Goal: Task Accomplishment & Management: Complete application form

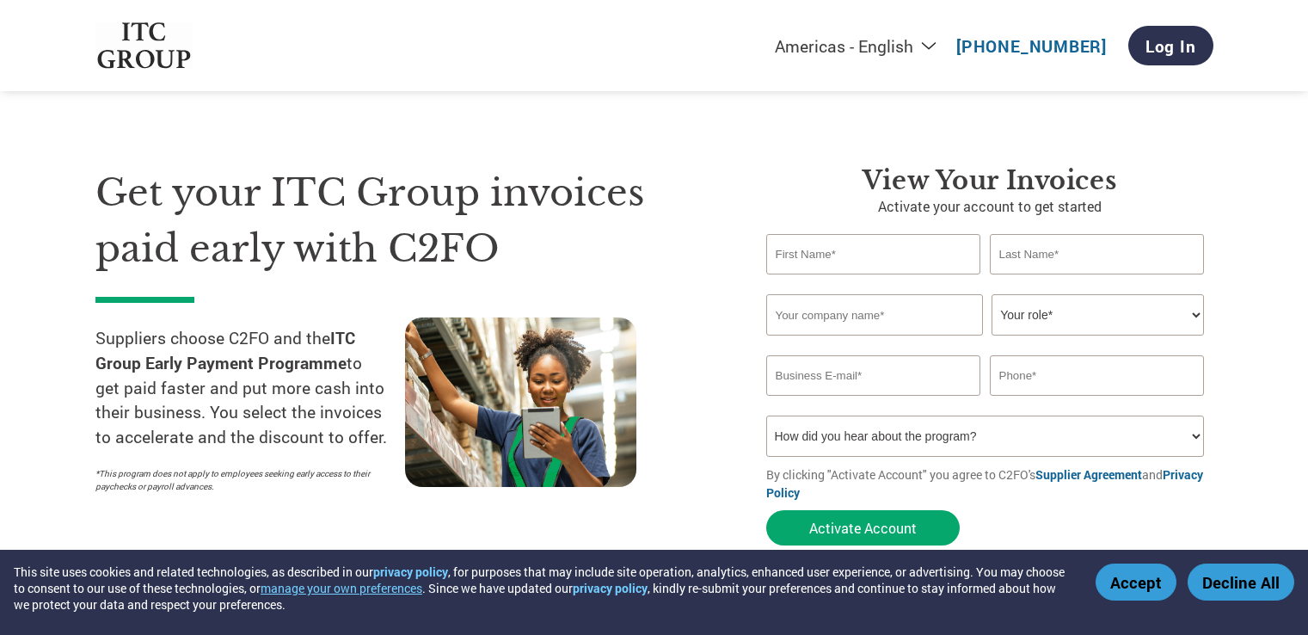
select select "en-[GEOGRAPHIC_DATA]"
click at [1194, 318] on select "Your role* CFO Controller Credit Manager Finance Director Treasurer CEO Preside…" at bounding box center [1098, 314] width 212 height 41
click at [808, 149] on div "Get your ITC Group invoices paid early with C2FO Suppliers choose C2FO and the …" at bounding box center [654, 324] width 1118 height 457
click at [932, 49] on select "Americas - English Américas - Español [GEOGRAPHIC_DATA] - Português [GEOGRAPHIC…" at bounding box center [749, 45] width 398 height 21
click at [632, 4] on div "Americas - English Américas - Español [GEOGRAPHIC_DATA] - Português [GEOGRAPHIC…" at bounding box center [655, 45] width 1144 height 91
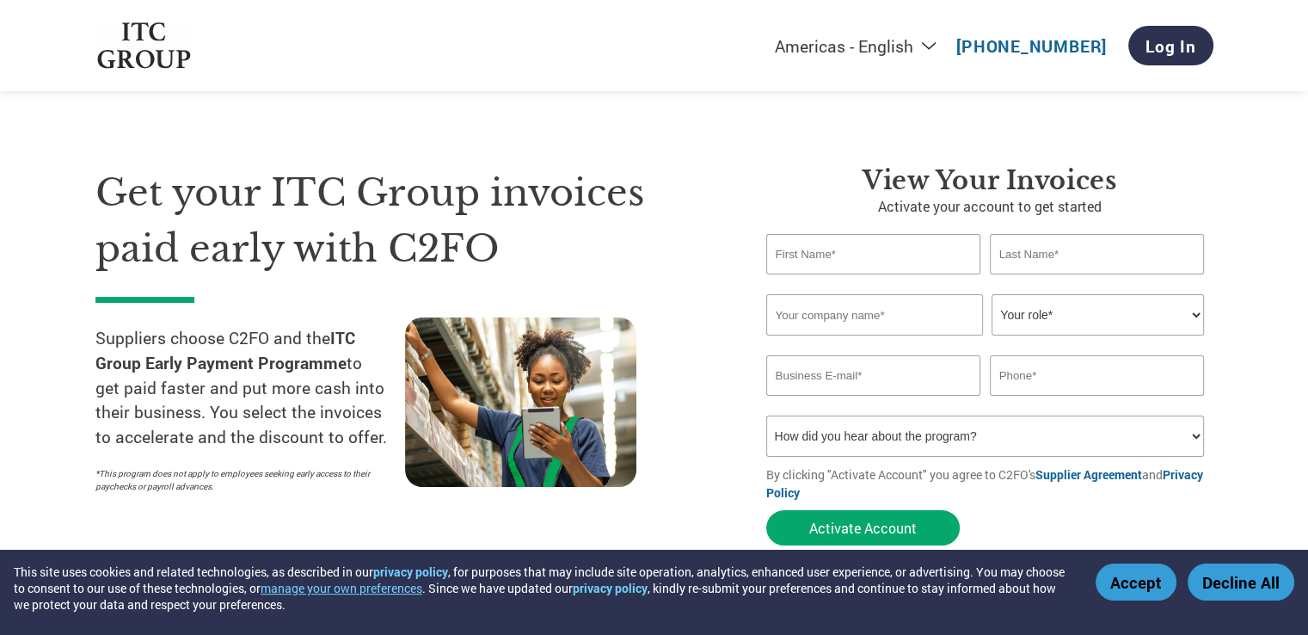
click at [859, 251] on input "text" at bounding box center [873, 254] width 215 height 40
click at [1197, 438] on select "How did you hear about the program? Received a letter Email Social Media Online…" at bounding box center [985, 435] width 439 height 41
select select "Email"
click at [766, 415] on select "How did you hear about the program? Received a letter Email Social Media Online…" at bounding box center [985, 435] width 439 height 41
click at [1195, 438] on select "How did you hear about the program? Received a letter Email Social Media Online…" at bounding box center [985, 435] width 439 height 41
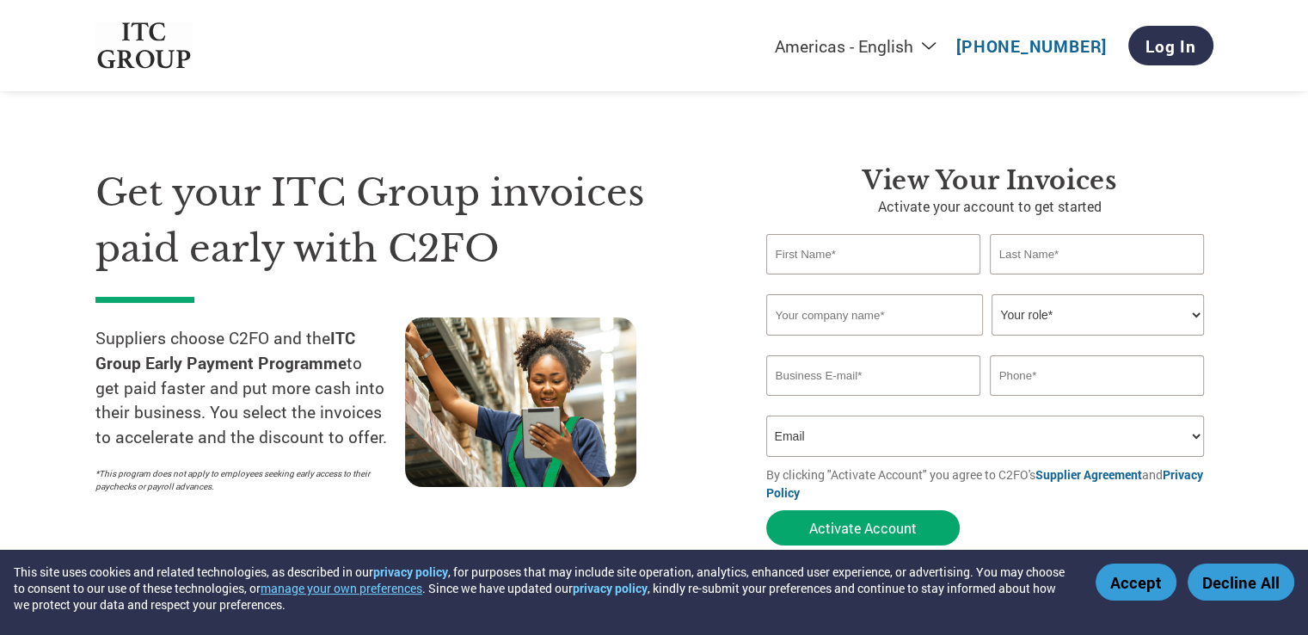
select select
click at [766, 415] on select "How did you hear about the program? Received a letter Email Social Media Online…" at bounding box center [985, 435] width 439 height 41
click at [776, 434] on select "How did you hear about the program? Received a letter Email Social Media Online…" at bounding box center [985, 435] width 439 height 41
click at [766, 415] on select "How did you hear about the program? Received a letter Email Social Media Online…" at bounding box center [985, 435] width 439 height 41
drag, startPoint x: 783, startPoint y: 441, endPoint x: 738, endPoint y: 439, distance: 45.6
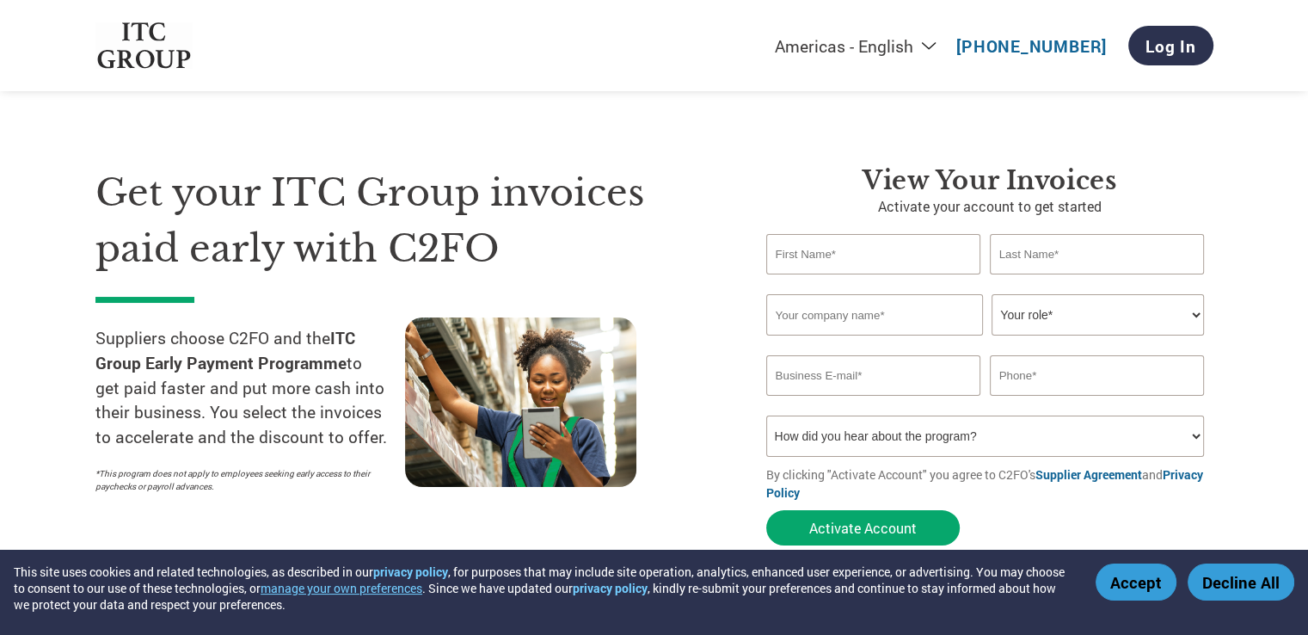
click at [738, 439] on div "Get your ITC Group invoices paid early with C2FO Suppliers choose C2FO and the …" at bounding box center [417, 359] width 645 height 389
click at [835, 255] on input "text" at bounding box center [873, 254] width 215 height 40
type input "[PERSON_NAME]"
click at [1061, 259] on input "text" at bounding box center [1097, 254] width 215 height 40
type input "[PERSON_NAME]"
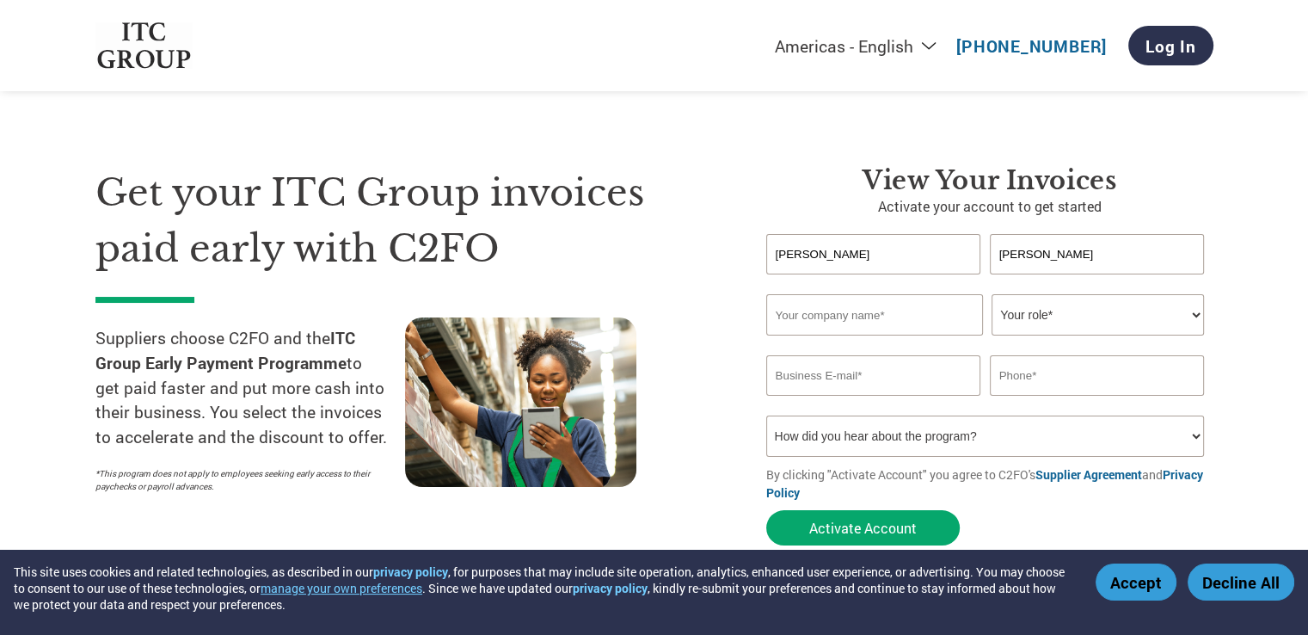
click at [894, 318] on input "text" at bounding box center [874, 314] width 217 height 41
type input "PERFECT ENGINEERING CO."
click at [1195, 314] on select "Your role* CFO Controller Credit Manager Finance Director Treasurer CEO Preside…" at bounding box center [1098, 314] width 212 height 41
select select "OFFICE_MANAGER"
click at [992, 294] on select "Your role* CFO Controller Credit Manager Finance Director Treasurer CEO Preside…" at bounding box center [1098, 314] width 212 height 41
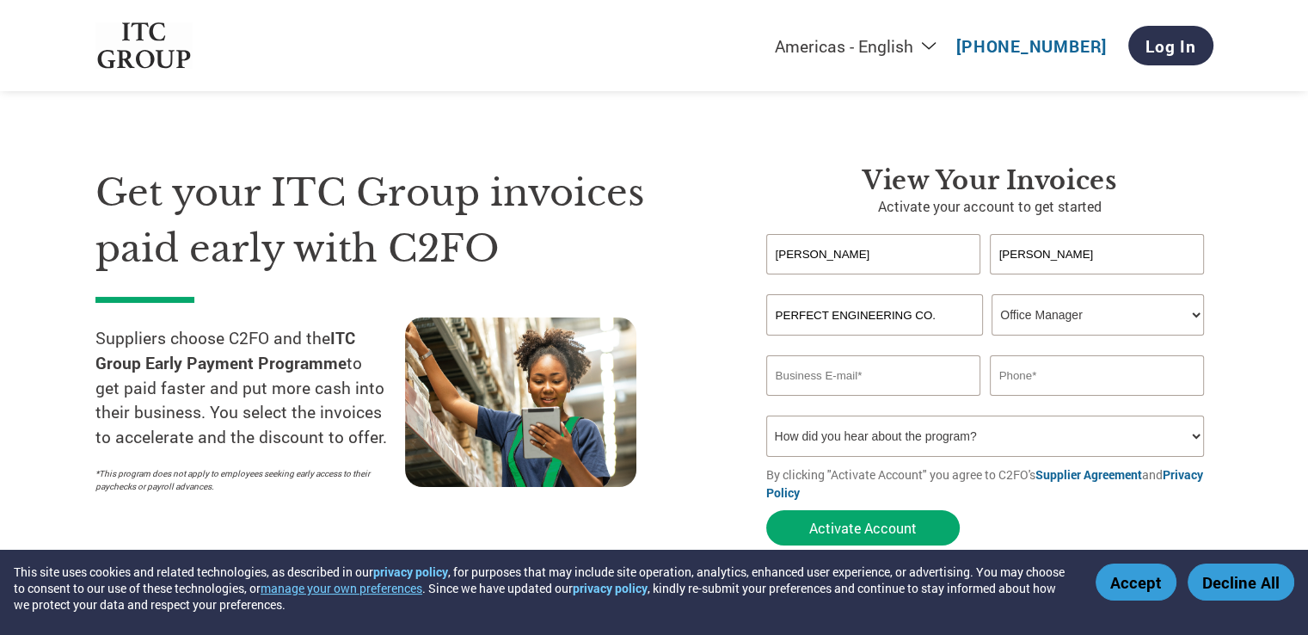
click at [914, 382] on input "email" at bounding box center [873, 375] width 215 height 40
type input "[EMAIL_ADDRESS][DOMAIN_NAME]"
drag, startPoint x: 795, startPoint y: 379, endPoint x: 736, endPoint y: 390, distance: 59.4
click at [736, 390] on div "Get your ITC Group invoices paid early with C2FO Suppliers choose C2FO and the …" at bounding box center [417, 359] width 645 height 389
click at [1082, 378] on input "text" at bounding box center [1097, 375] width 215 height 40
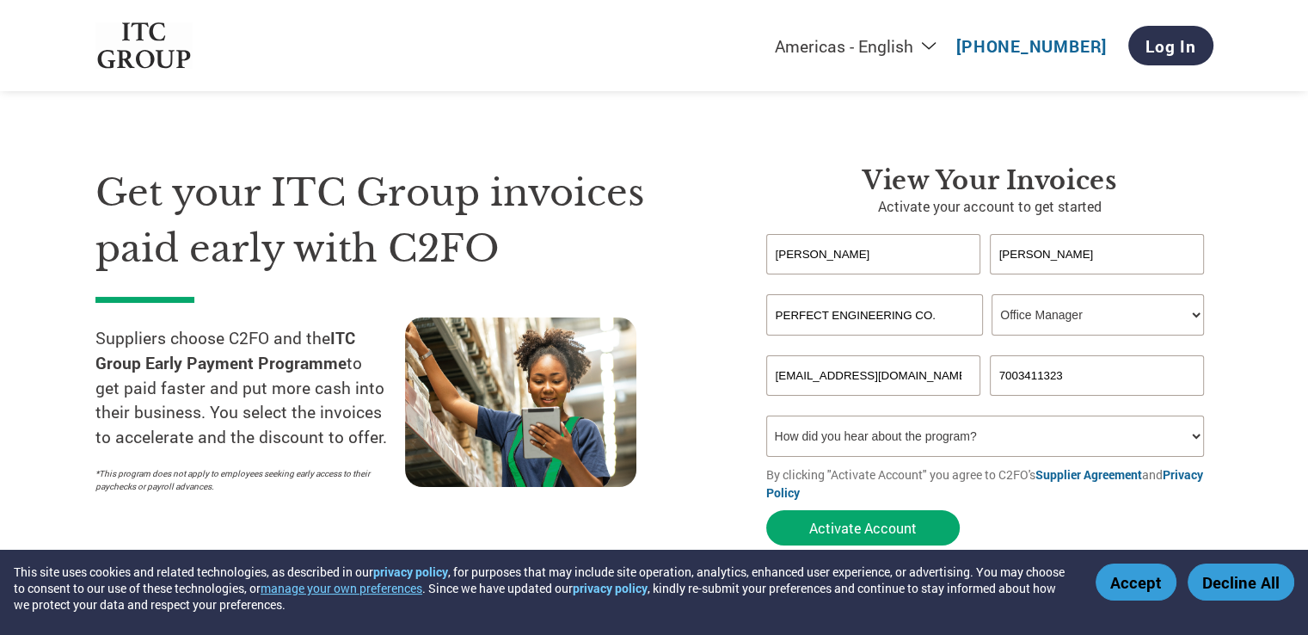
type input "7003411323"
click at [1200, 441] on select "How did you hear about the program? Received a letter Email Social Media Online…" at bounding box center [985, 435] width 439 height 41
select select "Email"
click at [766, 415] on select "How did you hear about the program? Received a letter Email Social Media Online…" at bounding box center [985, 435] width 439 height 41
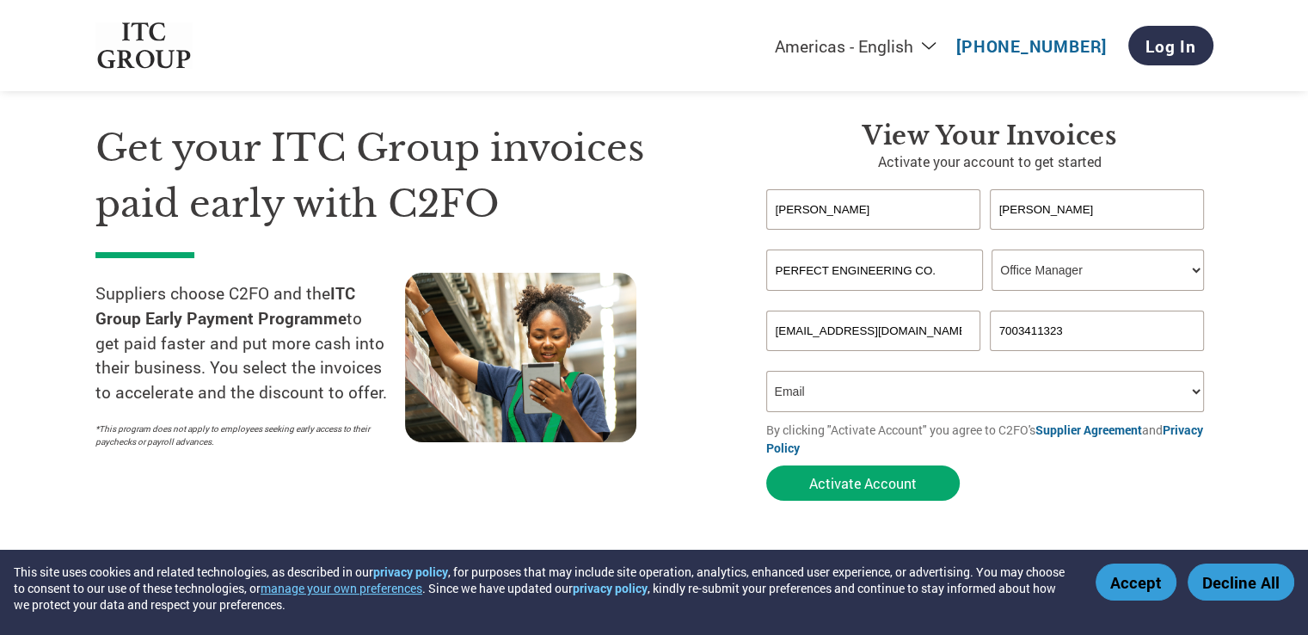
scroll to position [86, 0]
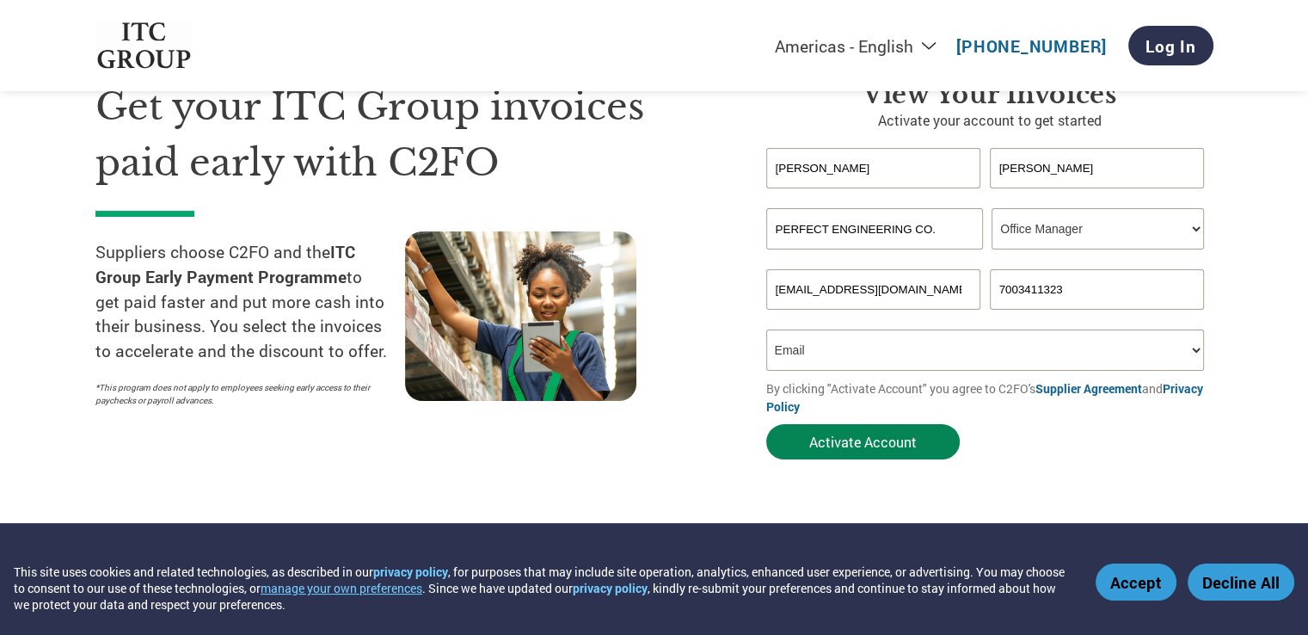
click at [863, 453] on button "Activate Account" at bounding box center [862, 441] width 193 height 35
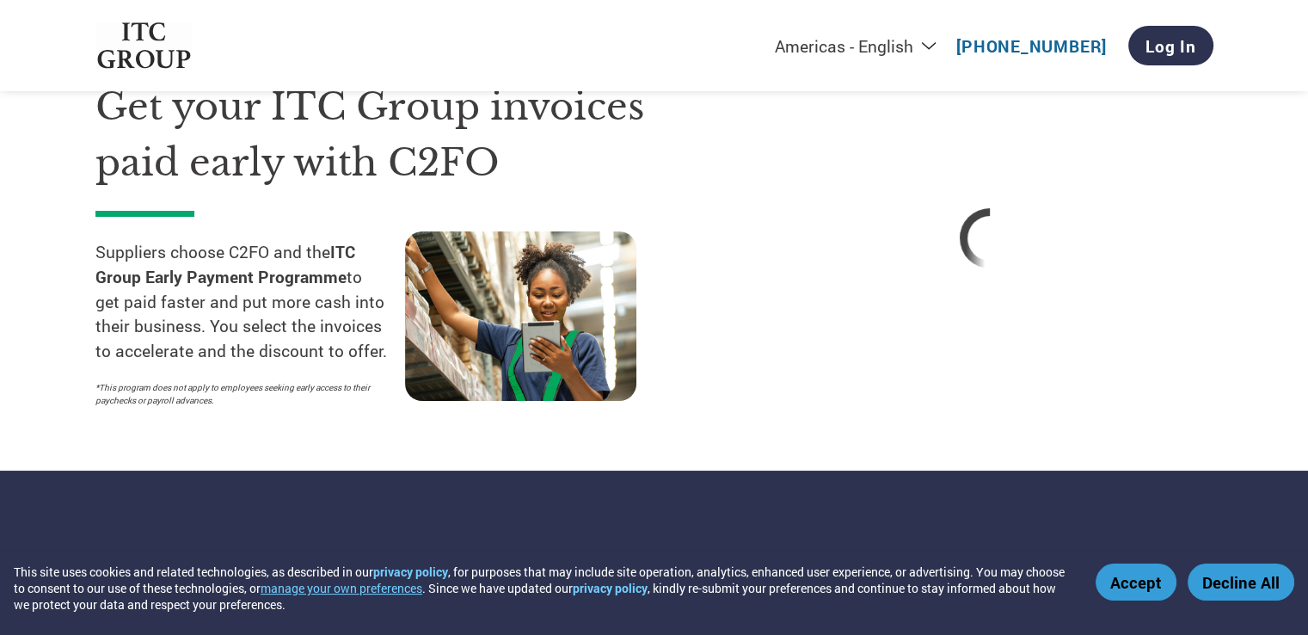
select select "en-[GEOGRAPHIC_DATA]"
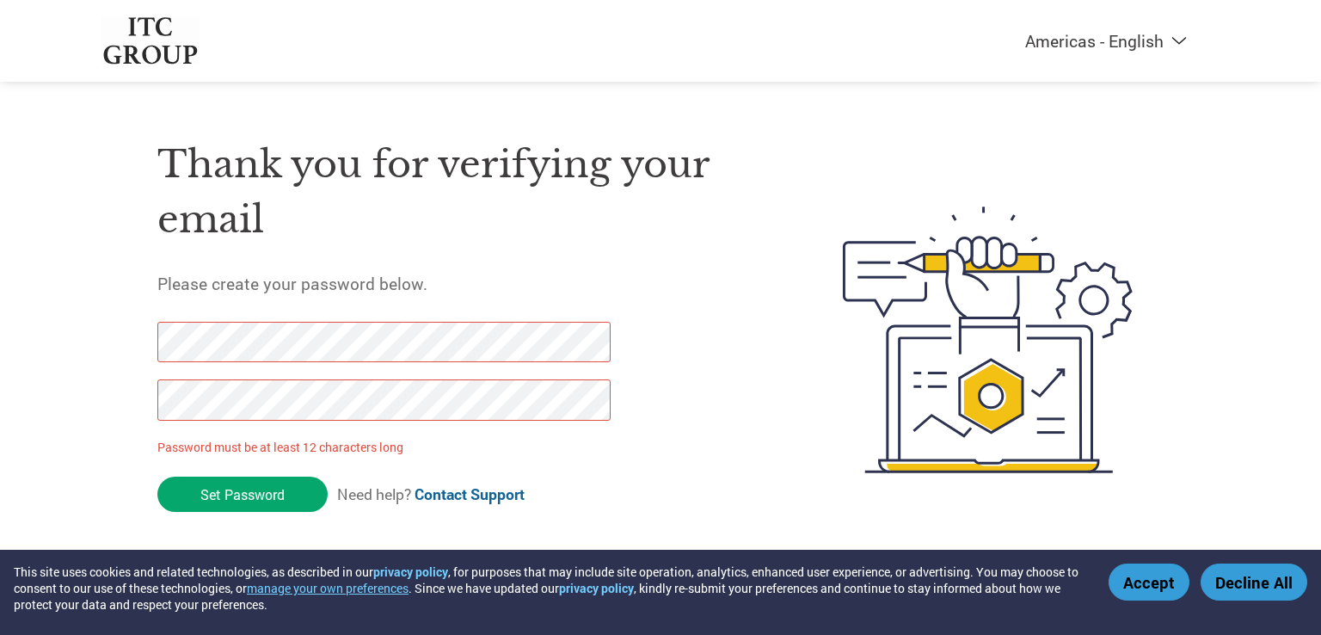
click at [149, 338] on div "Thank you for verifying your email Please create your password below. Password …" at bounding box center [660, 340] width 1118 height 456
click at [247, 496] on input "Set Password" at bounding box center [242, 493] width 170 height 35
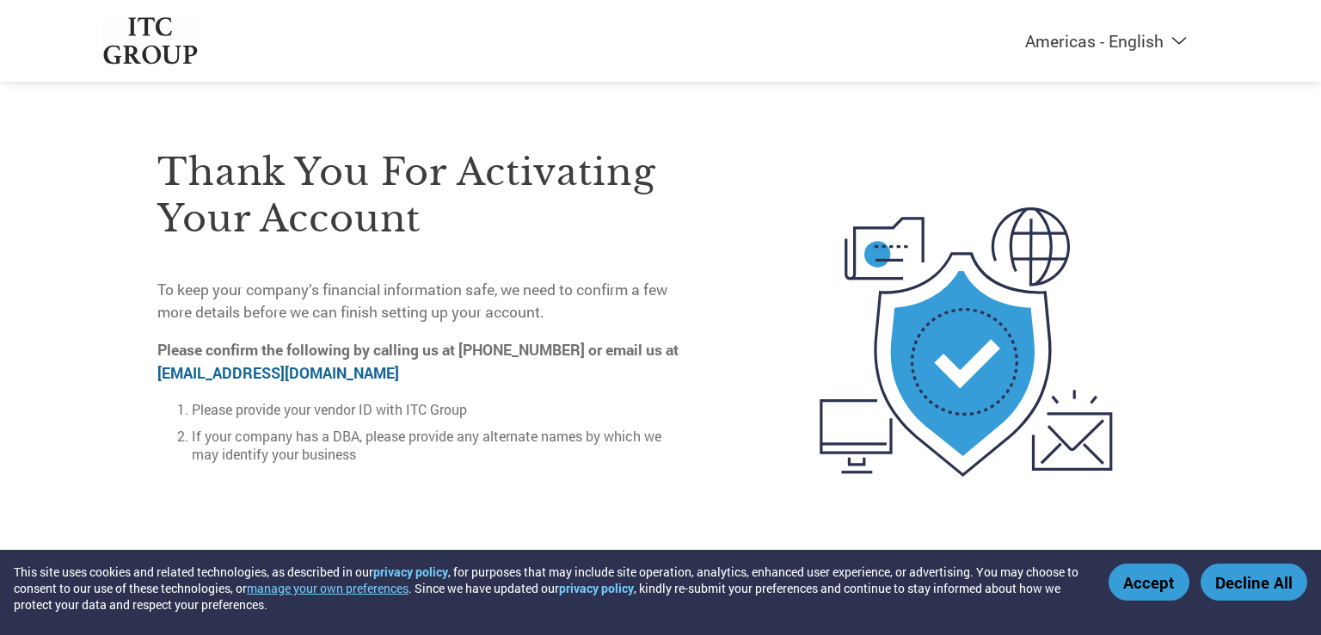
click at [277, 373] on link "on-boarding@c2fo.com" at bounding box center [278, 373] width 242 height 20
click at [1176, 44] on select "Americas - English Américas - Español [GEOGRAPHIC_DATA] - Português [GEOGRAPHIC…" at bounding box center [999, 40] width 398 height 21
select select "en-IN"
click at [911, 30] on select "Americas - English Américas - Español [GEOGRAPHIC_DATA] - Português [GEOGRAPHIC…" at bounding box center [999, 40] width 398 height 21
click at [951, 218] on img at bounding box center [966, 342] width 355 height 460
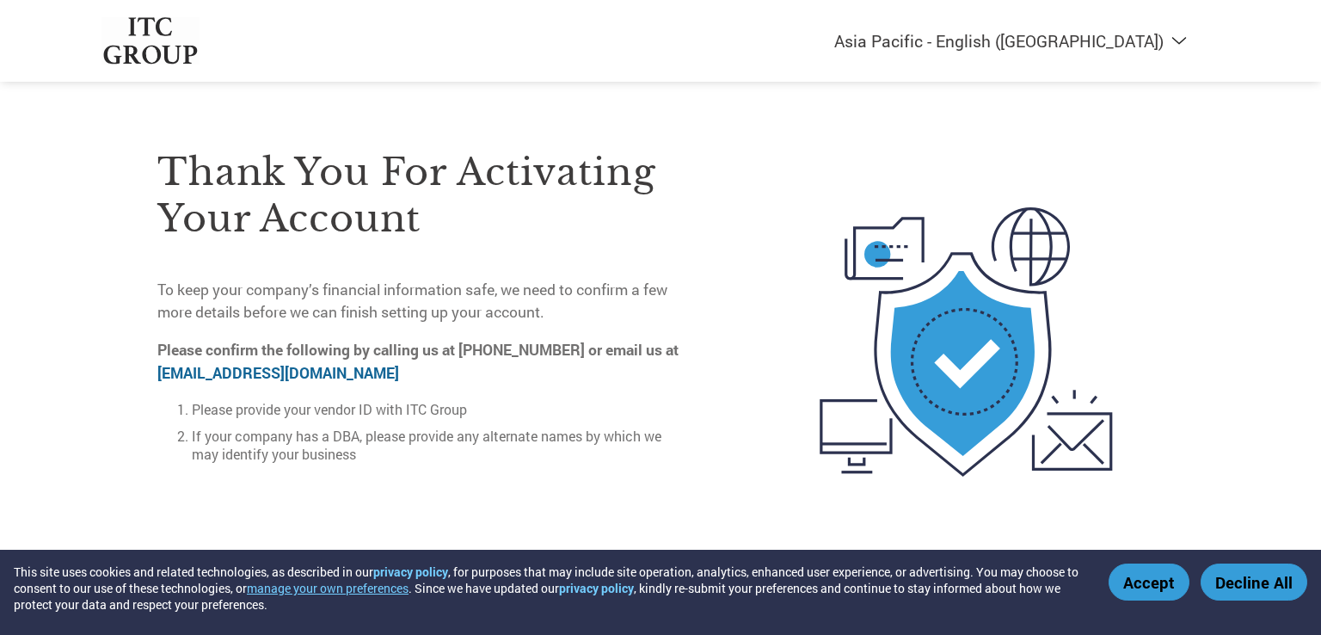
click at [1215, 586] on button "Decline All" at bounding box center [1253, 581] width 107 height 37
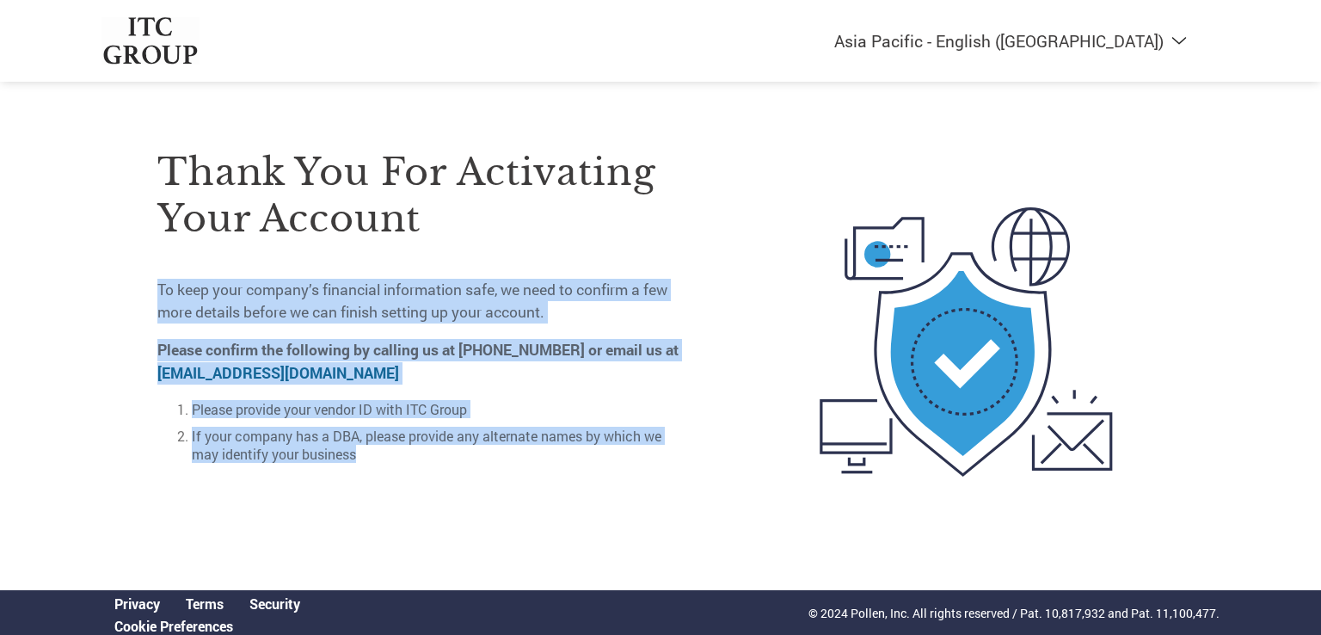
drag, startPoint x: 157, startPoint y: 290, endPoint x: 329, endPoint y: 458, distance: 240.2
click at [329, 458] on div "Thank you for activating your account To keep your company’s financial informat…" at bounding box center [423, 294] width 533 height 365
copy div "To keep your company’s financial information safe, we need to confirm a few mor…"
click at [433, 453] on li "If your company has a DBA, please provide any alternate names by which we may i…" at bounding box center [441, 445] width 499 height 36
